Goal: Task Accomplishment & Management: Manage account settings

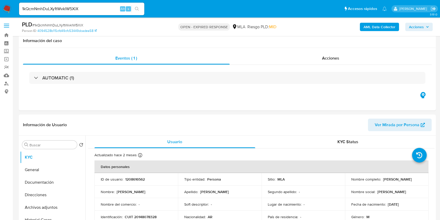
select select "10"
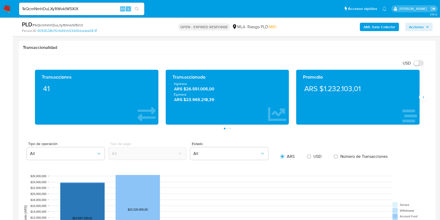
scroll to position [417, 0]
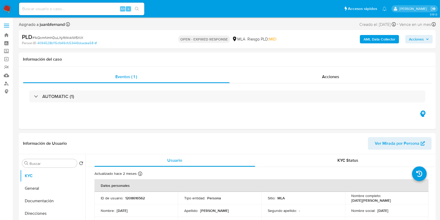
select select "10"
click at [93, 9] on input at bounding box center [81, 8] width 125 height 7
paste input "l81h4P5ssBWQ7QHN7gLOFMjl"
type input "l81h4P5ssBWQ7QHN7gLOFMjl"
click at [135, 8] on icon "search-icon" at bounding box center [137, 9] width 4 height 4
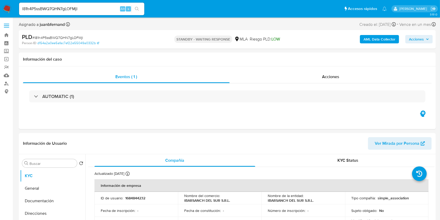
select select "10"
click at [275, 199] on p "IBARSANCH DEL SUR S.R.L." at bounding box center [290, 200] width 46 height 5
drag, startPoint x: 275, startPoint y: 199, endPoint x: 317, endPoint y: 199, distance: 42.2
click at [317, 199] on div "Nombre de la entidad : IBARSANCH DEL SUR S.R.L." at bounding box center [302, 197] width 71 height 9
copy p "IBARSANCH DEL SUR S.R.L."
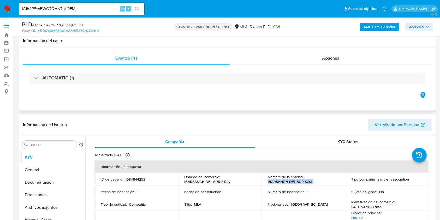
scroll to position [104, 0]
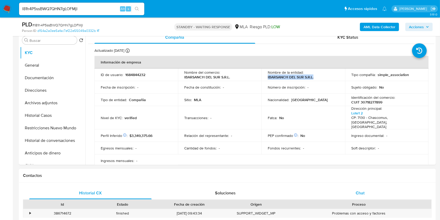
click at [353, 193] on div "Chat" at bounding box center [360, 192] width 122 height 13
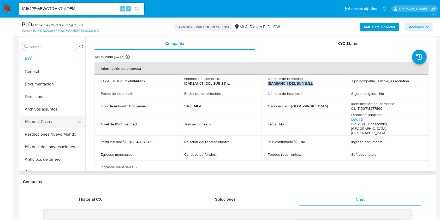
scroll to position [69, 0]
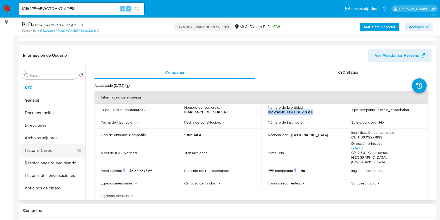
click at [51, 152] on button "Historial Casos" at bounding box center [50, 150] width 61 height 13
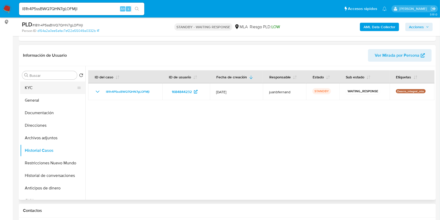
click at [52, 89] on button "KYC" at bounding box center [50, 87] width 61 height 13
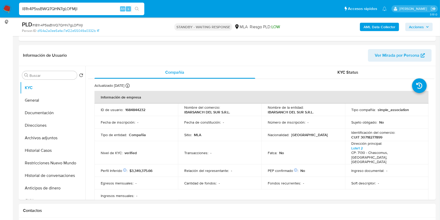
click at [99, 8] on input "l81h4P5ssBWQ7QHN7gLOFMjl" at bounding box center [81, 8] width 125 height 7
paste input "5kFVDm32cLc0HnLkTl7cHadx"
type input "5kFVDm32cLc0HnLkTl7cHadx"
click at [136, 9] on icon "search-icon" at bounding box center [137, 9] width 4 height 4
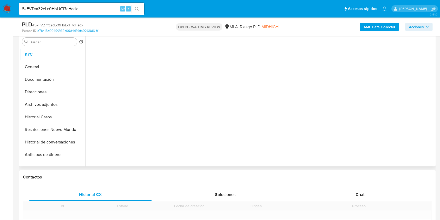
scroll to position [174, 0]
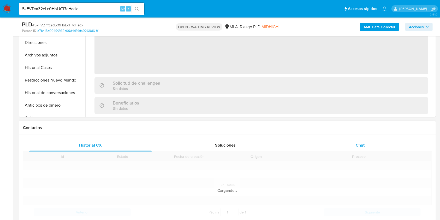
click at [357, 149] on div "Chat" at bounding box center [360, 145] width 122 height 13
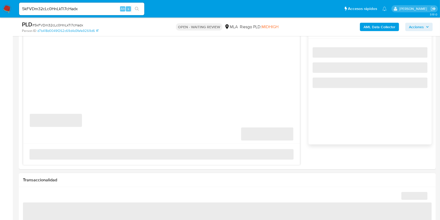
scroll to position [278, 0]
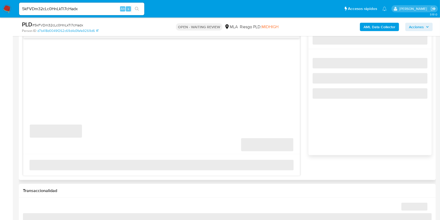
select select "10"
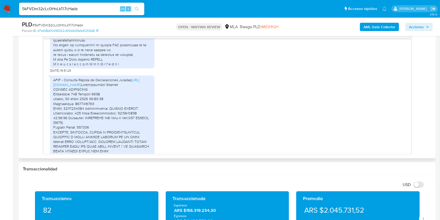
scroll to position [692, 0]
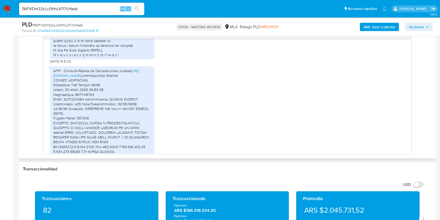
click at [121, 76] on link "[URL][DOMAIN_NAME]" at bounding box center [96, 73] width 86 height 10
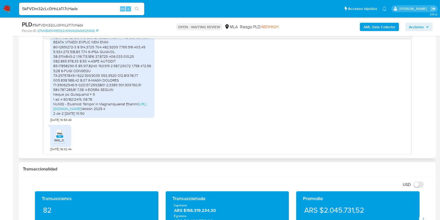
scroll to position [797, 0]
click at [108, 104] on link "[URL][DOMAIN_NAME]" at bounding box center [99, 106] width 93 height 10
click at [59, 135] on span "PNG" at bounding box center [59, 133] width 5 height 3
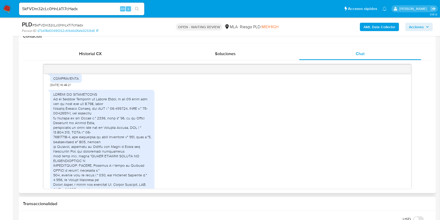
scroll to position [934, 0]
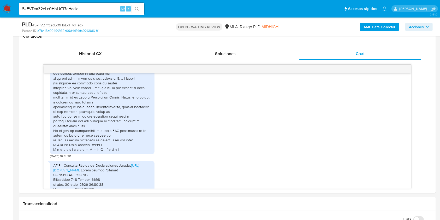
click at [106, 9] on input "5kFVDm32cLc0HnLkTl7cHadx" at bounding box center [81, 8] width 125 height 7
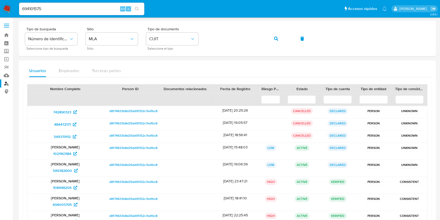
click at [136, 8] on icon "search-icon" at bounding box center [137, 9] width 4 height 4
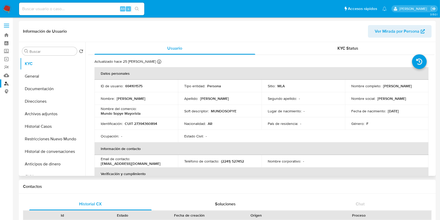
click at [144, 121] on p "CUIT 27394360894" at bounding box center [141, 123] width 32 height 5
select select "10"
copy p "27394360894"
click at [9, 83] on link "Buscador de personas" at bounding box center [31, 83] width 62 height 8
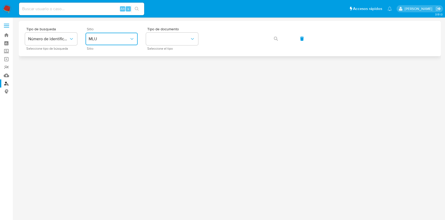
click at [113, 39] on span "MLU" at bounding box center [109, 38] width 41 height 5
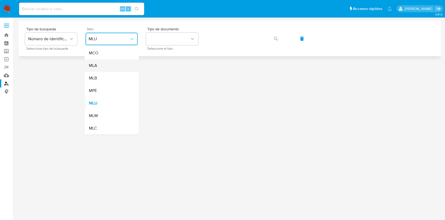
click at [109, 67] on div "MLA" at bounding box center [110, 65] width 43 height 13
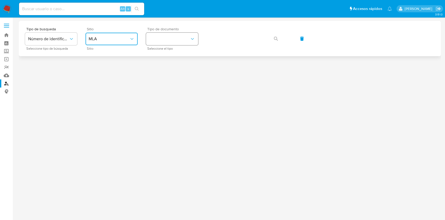
click at [187, 45] on button "identificationType" at bounding box center [172, 39] width 52 height 13
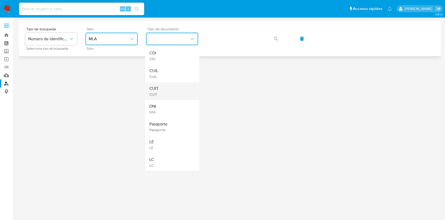
click at [184, 87] on div "CUIT CUIT" at bounding box center [170, 91] width 43 height 18
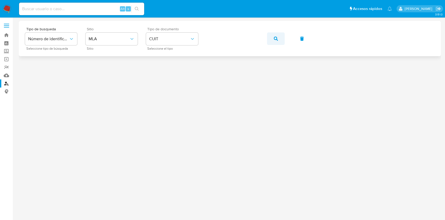
click at [282, 41] on button "button" at bounding box center [276, 38] width 18 height 13
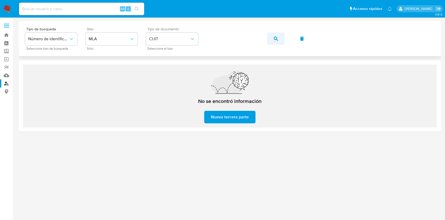
click at [280, 38] on button "button" at bounding box center [276, 38] width 18 height 13
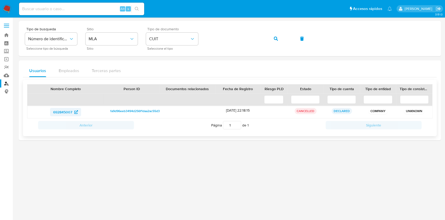
click at [69, 111] on span "692845007" at bounding box center [62, 112] width 19 height 8
click at [270, 39] on button "button" at bounding box center [276, 38] width 18 height 13
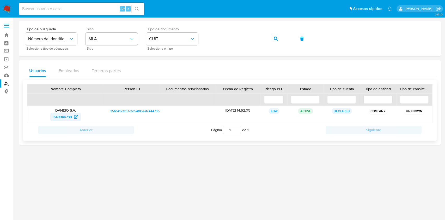
click at [68, 114] on span "649946739" at bounding box center [62, 116] width 19 height 8
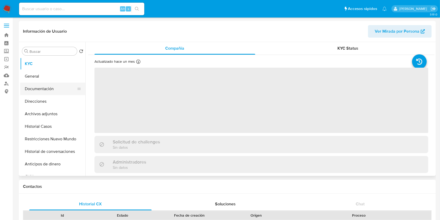
click at [44, 86] on button "Documentación" at bounding box center [50, 88] width 61 height 13
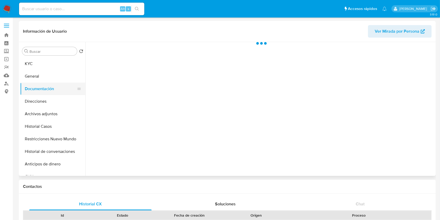
select select "10"
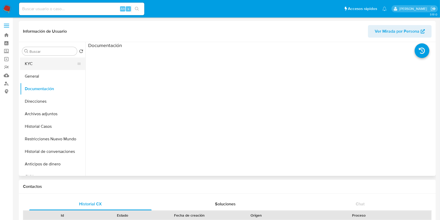
click at [54, 64] on button "KYC" at bounding box center [50, 63] width 61 height 13
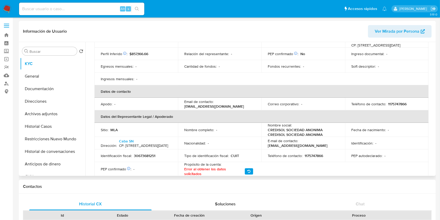
scroll to position [68, 0]
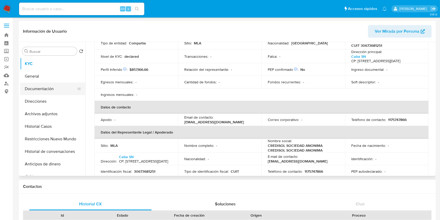
click at [39, 89] on button "Documentación" at bounding box center [50, 88] width 61 height 13
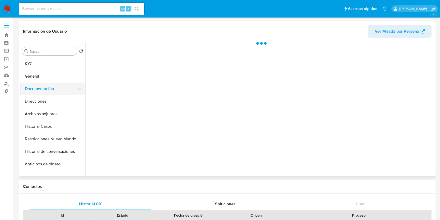
scroll to position [0, 0]
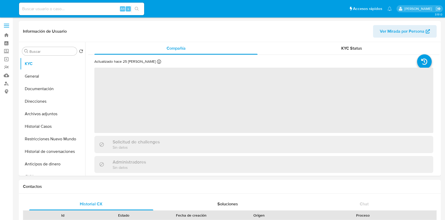
select select "10"
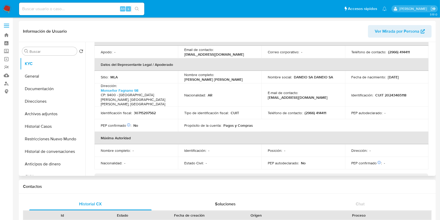
scroll to position [139, 0]
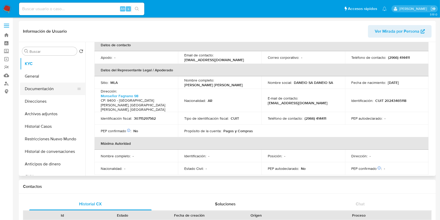
click at [52, 92] on button "Documentación" at bounding box center [50, 88] width 61 height 13
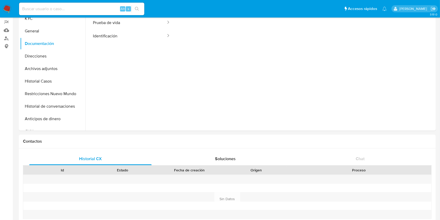
scroll to position [0, 0]
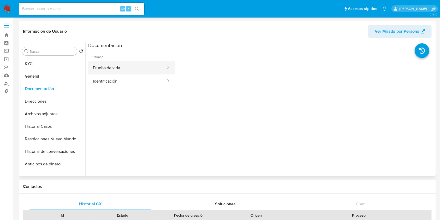
click at [127, 70] on button "Prueba de vida" at bounding box center [127, 67] width 78 height 13
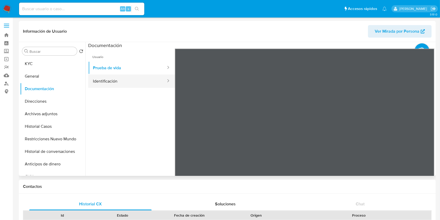
click at [151, 81] on button "Identificación" at bounding box center [127, 80] width 78 height 13
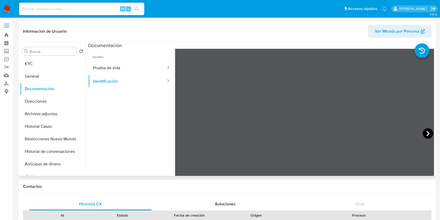
click at [427, 133] on icon at bounding box center [427, 133] width 10 height 10
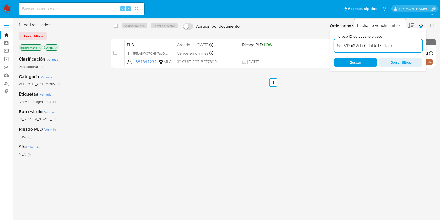
type input "5kFVDm32cLc0HnLkTl7cHadx"
click at [116, 26] on input "checkbox" at bounding box center [116, 26] width 4 height 4
checkbox input "true"
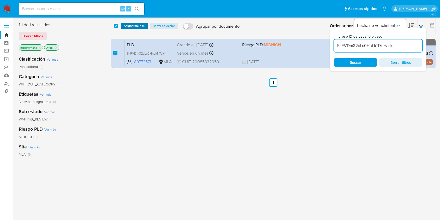
click at [123, 25] on button "Asignarme a mí" at bounding box center [134, 26] width 27 height 6
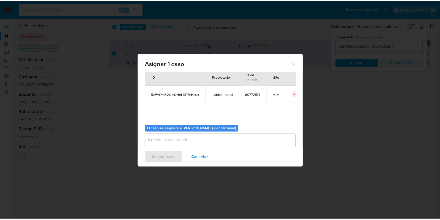
scroll to position [27, 0]
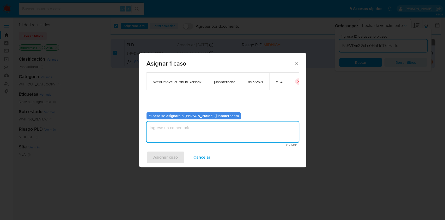
click at [222, 130] on textarea "assign-modal" at bounding box center [223, 131] width 152 height 21
click at [169, 156] on span "Asignar caso" at bounding box center [165, 156] width 25 height 11
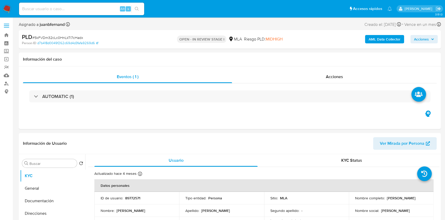
select select "10"
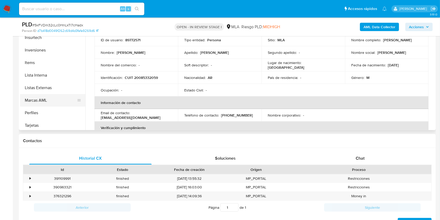
scroll to position [233, 0]
click at [53, 74] on button "Lista Interna" at bounding box center [50, 73] width 61 height 13
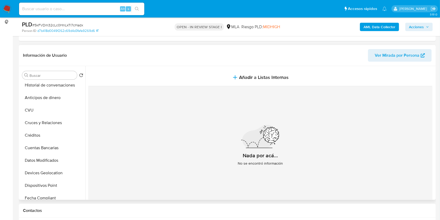
scroll to position [0, 0]
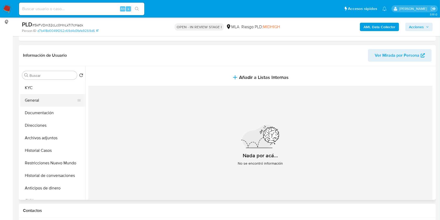
click at [43, 96] on button "General" at bounding box center [50, 100] width 61 height 13
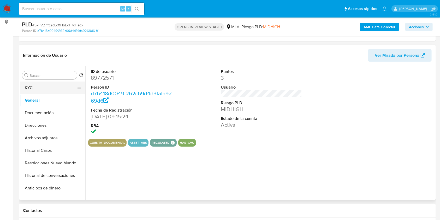
click at [37, 84] on button "KYC" at bounding box center [50, 87] width 61 height 13
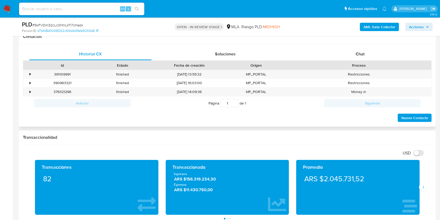
scroll to position [243, 0]
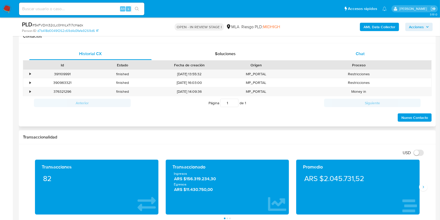
click at [378, 52] on div "Chat" at bounding box center [360, 53] width 122 height 13
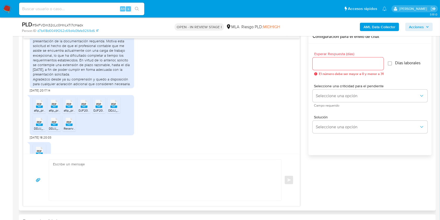
scroll to position [348, 0]
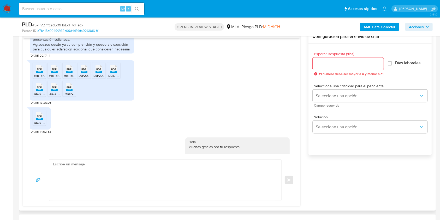
click at [31, 105] on span "[DATE] 18:20:03" at bounding box center [41, 102] width 22 height 4
drag, startPoint x: 31, startPoint y: 111, endPoint x: 40, endPoint y: 111, distance: 8.9
click at [40, 105] on span "[DATE] 18:20:03" at bounding box center [41, 102] width 22 height 4
copy span "[DATE]"
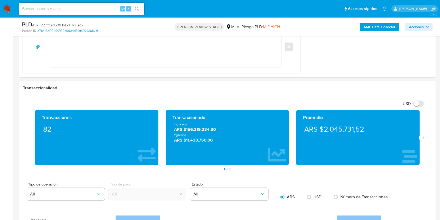
scroll to position [417, 0]
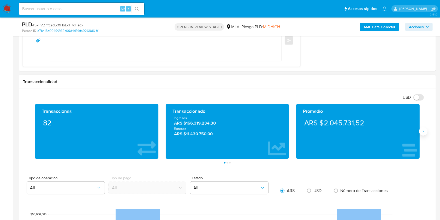
click at [422, 132] on icon "Siguiente" at bounding box center [423, 131] width 4 height 4
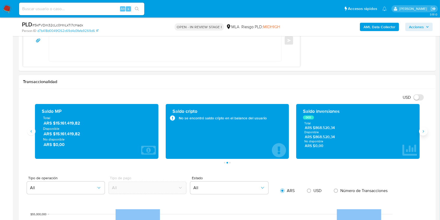
click at [423, 130] on icon "Siguiente" at bounding box center [423, 131] width 4 height 4
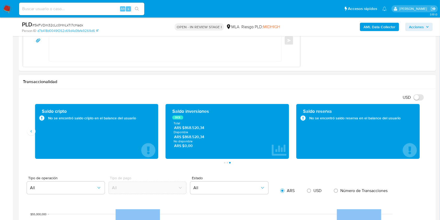
click at [213, 115] on div "DCE" at bounding box center [227, 117] width 110 height 4
drag, startPoint x: 231, startPoint y: 122, endPoint x: 206, endPoint y: 126, distance: 25.4
click at [206, 126] on div "Total ARS $868.520,34" at bounding box center [227, 125] width 107 height 9
click at [216, 116] on div "DCE" at bounding box center [227, 117] width 110 height 4
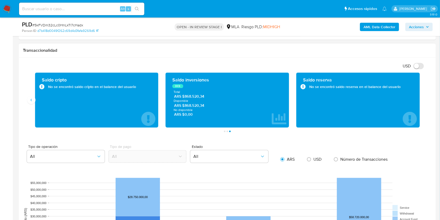
scroll to position [452, 0]
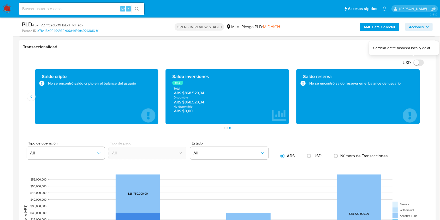
click at [418, 61] on input "USD" at bounding box center [418, 62] width 10 height 6
checkbox input "false"
click at [242, 93] on span "ARS $868.520,34" at bounding box center [227, 92] width 107 height 5
click at [285, 117] on icon "6 de 7" at bounding box center [278, 115] width 15 height 15
